Goal: Task Accomplishment & Management: Complete application form

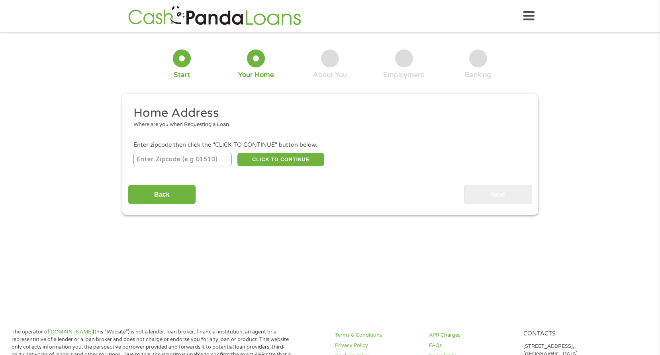
click at [200, 159] on input "number" at bounding box center [182, 160] width 98 height 14
type input "77021"
click at [280, 159] on button "CLICK TO CONTINUE" at bounding box center [280, 160] width 87 height 14
type input "77021"
type input "[GEOGRAPHIC_DATA]"
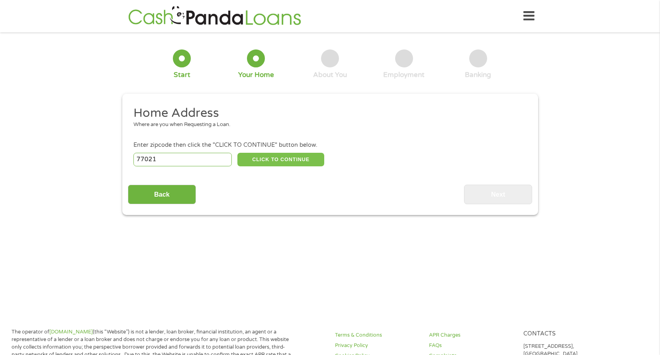
select select "[US_STATE]"
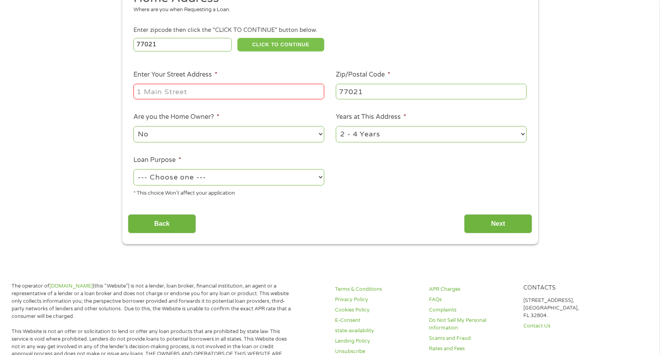
scroll to position [120, 0]
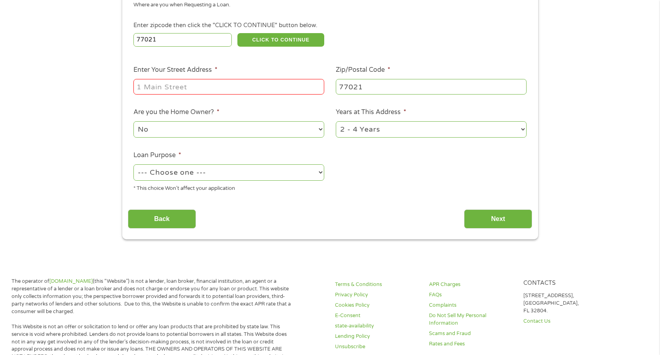
click at [160, 89] on input "Enter Your Street Address *" at bounding box center [228, 86] width 191 height 15
type input "[STREET_ADDRESS]"
click at [289, 167] on select "--- Choose one --- Pay Bills Debt Consolidation Home Improvement Major Purchase…" at bounding box center [228, 172] width 191 height 16
select select "shorttermcash"
click at [133, 164] on select "--- Choose one --- Pay Bills Debt Consolidation Home Improvement Major Purchase…" at bounding box center [228, 172] width 191 height 16
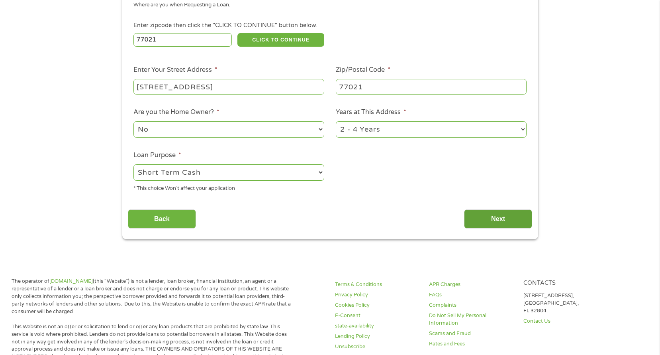
click at [502, 217] on input "Next" at bounding box center [498, 219] width 68 height 20
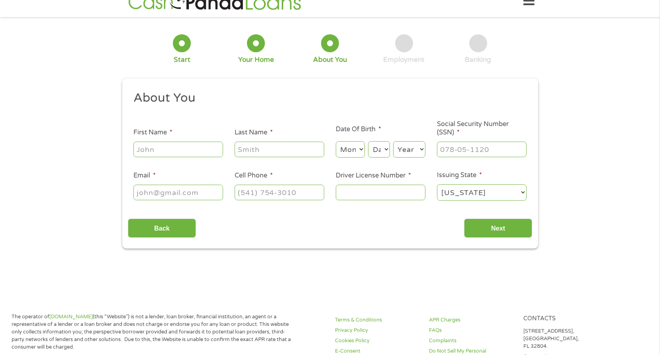
scroll to position [0, 0]
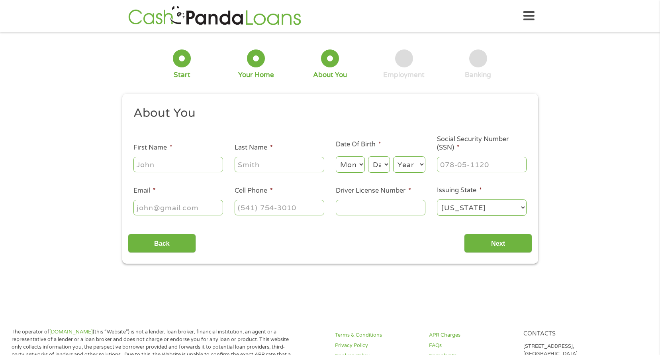
click at [149, 168] on input "First Name *" at bounding box center [178, 164] width 90 height 15
type input "JANESHIA"
type input "YOUNG"
select select "2"
select select "9"
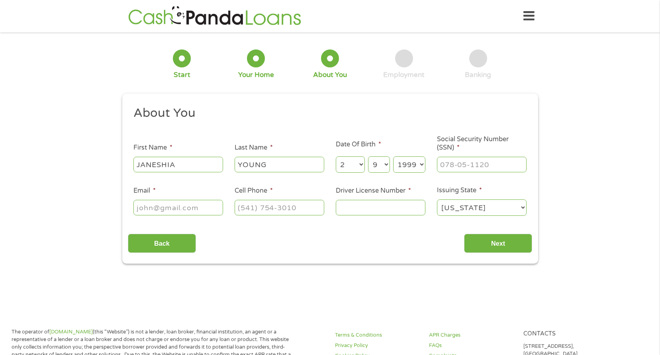
select select "1992"
type input "632-30-6032"
type input "[EMAIL_ADDRESS][DOMAIN_NAME]"
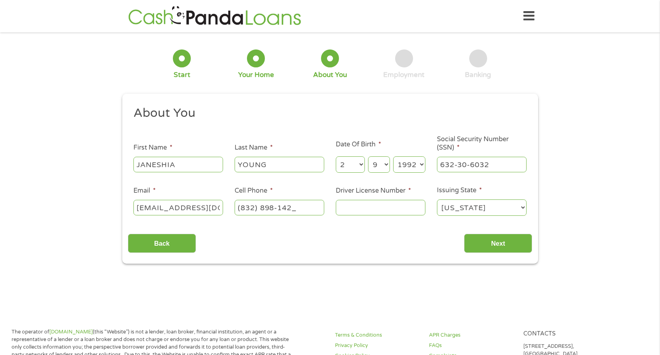
type input "[PHONE_NUMBER]"
type input "35453204"
click at [502, 241] on input "Next" at bounding box center [498, 243] width 68 height 20
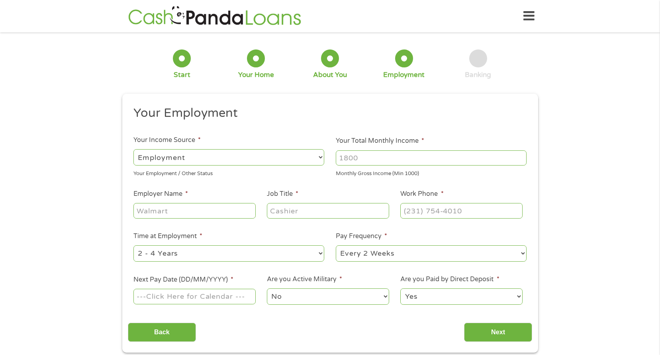
scroll to position [3, 3]
click at [374, 161] on input "Your Total Monthly Income *" at bounding box center [431, 157] width 191 height 15
type input "4200"
click at [185, 209] on input "Employer Name *" at bounding box center [194, 210] width 122 height 15
type input "CENTERPOINT ENERGY"
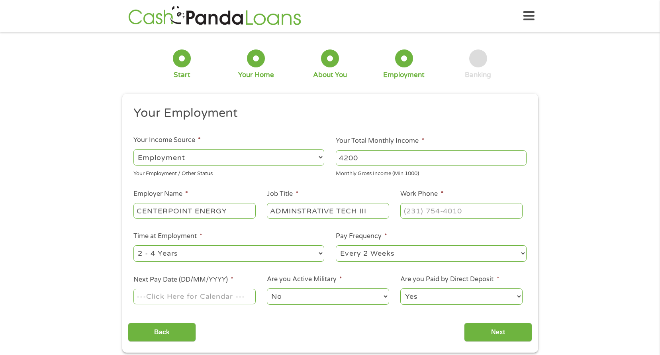
type input "ADMINSTRATIVE TECH III"
type input "[PHONE_NUMBER]"
click at [321, 255] on select "--- Choose one --- 1 Year or less 1 - 2 Years 2 - 4 Years Over 4 Years" at bounding box center [228, 253] width 191 height 16
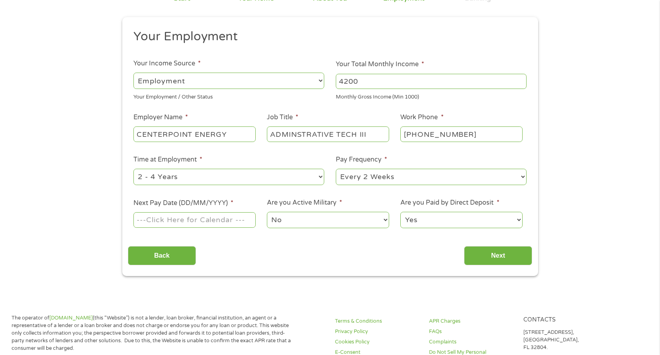
scroll to position [80, 0]
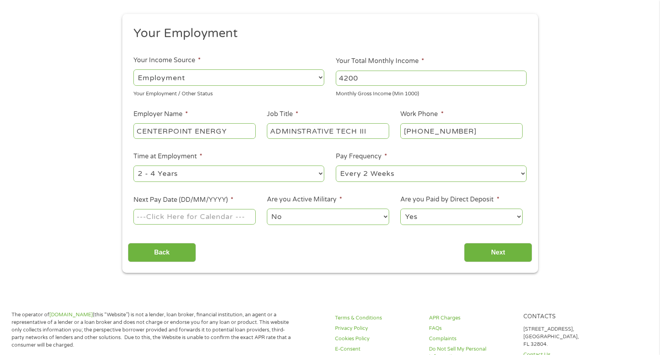
click at [194, 218] on input "Next Pay Date (DD/MM/YYYY) *" at bounding box center [194, 216] width 122 height 15
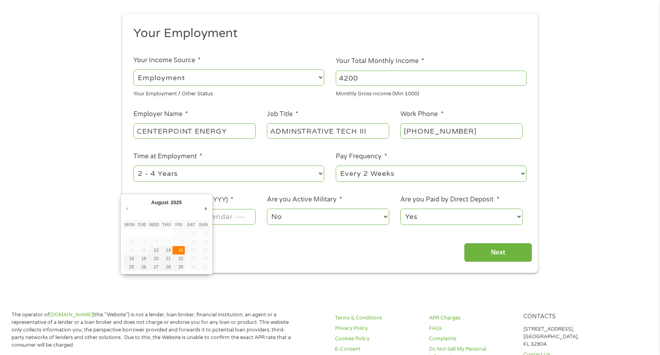
type input "[DATE]"
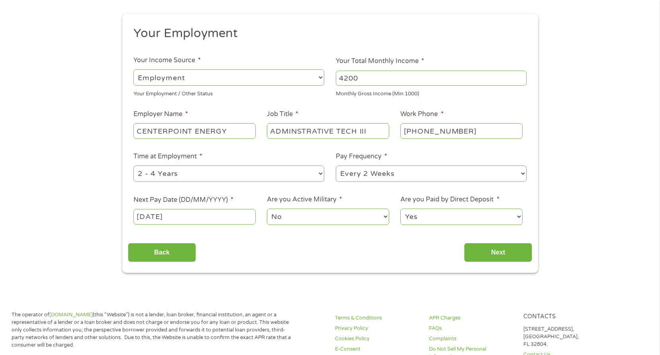
click at [337, 219] on select "No Yes" at bounding box center [328, 216] width 122 height 16
drag, startPoint x: 492, startPoint y: 254, endPoint x: 529, endPoint y: 252, distance: 36.7
click at [493, 254] on input "Next" at bounding box center [498, 253] width 68 height 20
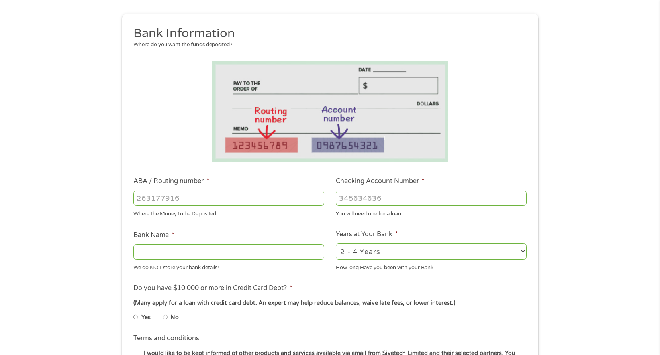
click at [252, 196] on input "ABA / Routing number *" at bounding box center [228, 197] width 191 height 15
type input "031176110"
type input "CAPITAL ONE NA"
type input "031176110"
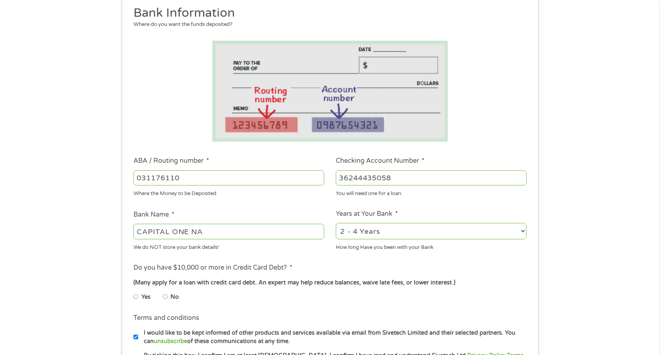
scroll to position [159, 0]
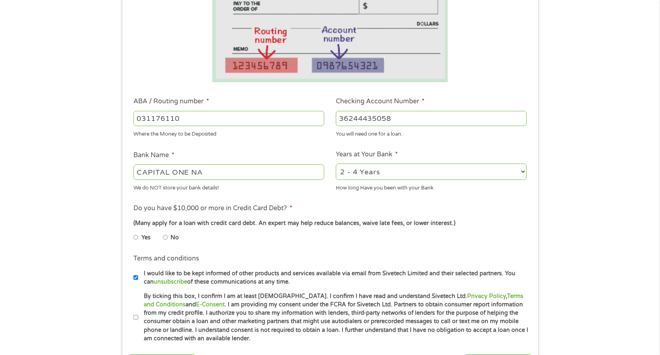
type input "36244435058"
click at [135, 238] on input "Yes" at bounding box center [135, 237] width 5 height 13
radio input "true"
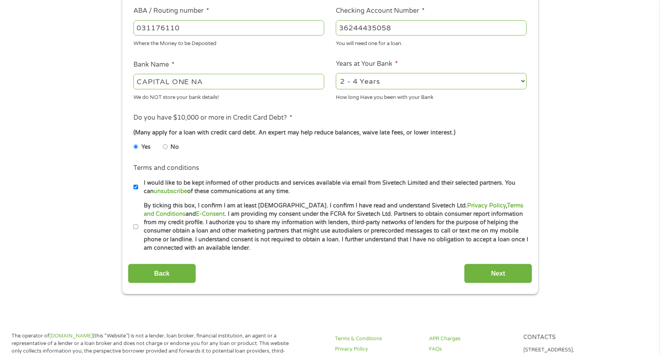
scroll to position [279, 0]
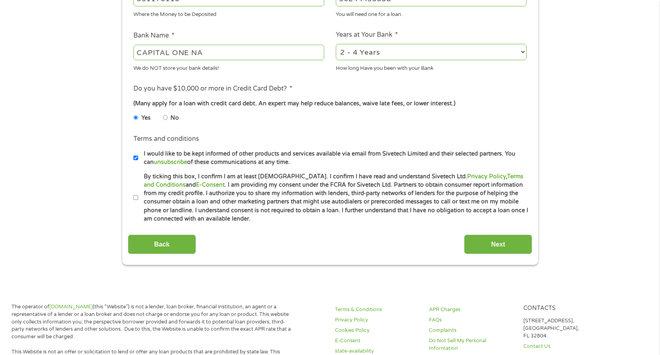
click at [134, 198] on input "By ticking this box, I confirm I am at least [DEMOGRAPHIC_DATA]. I confirm I ha…" at bounding box center [135, 197] width 5 height 13
checkbox input "true"
drag, startPoint x: 492, startPoint y: 239, endPoint x: 509, endPoint y: 235, distance: 17.9
click at [493, 239] on input "Next" at bounding box center [498, 244] width 68 height 20
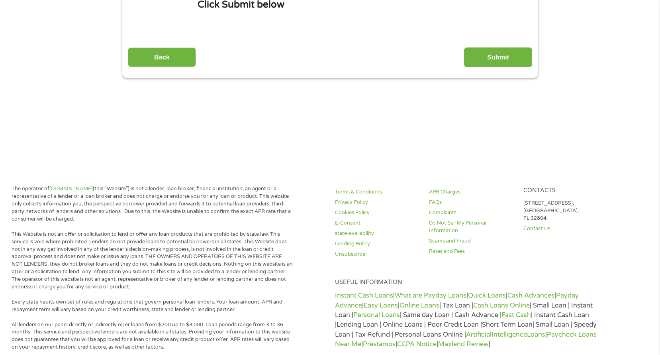
scroll to position [0, 0]
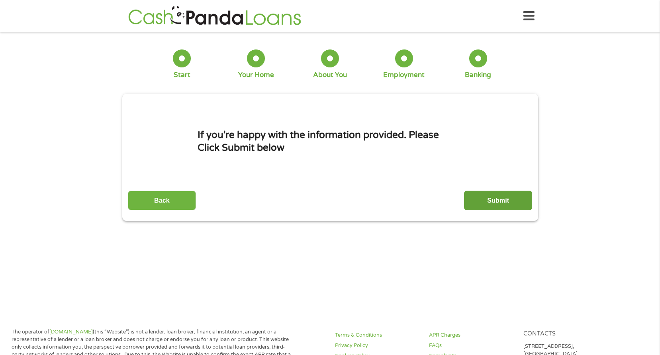
click at [495, 200] on input "Submit" at bounding box center [498, 200] width 68 height 20
